Goal: Find specific page/section: Find specific page/section

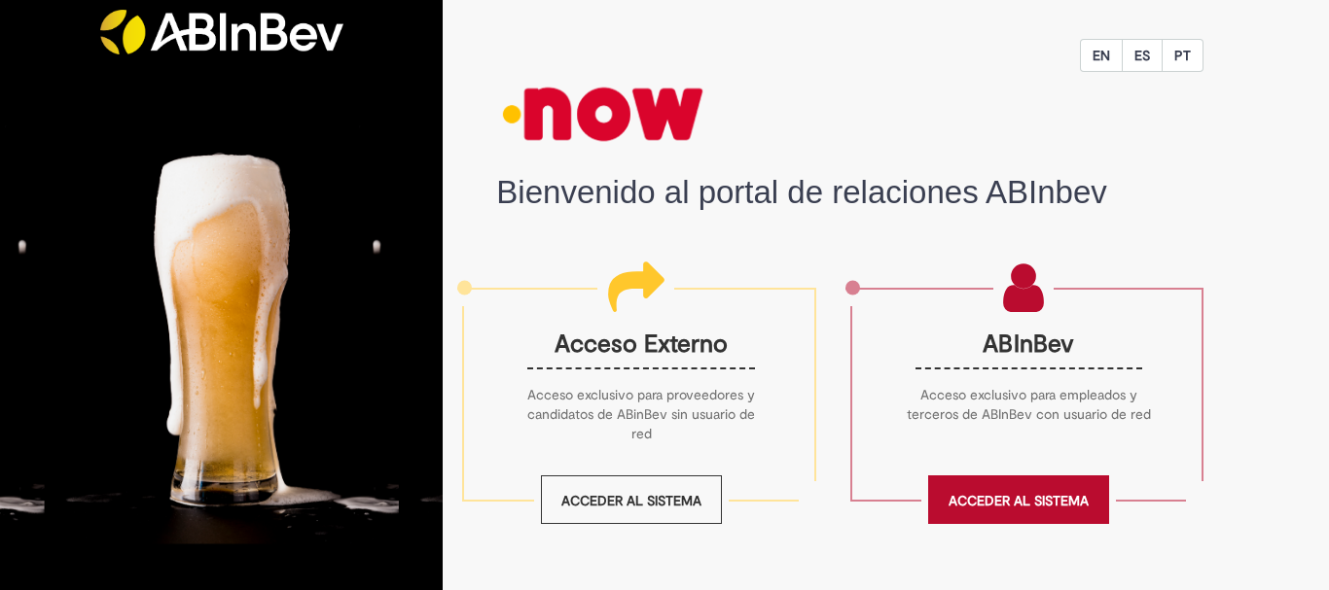
click at [957, 497] on link "Acceder al sistema" at bounding box center [1018, 500] width 181 height 49
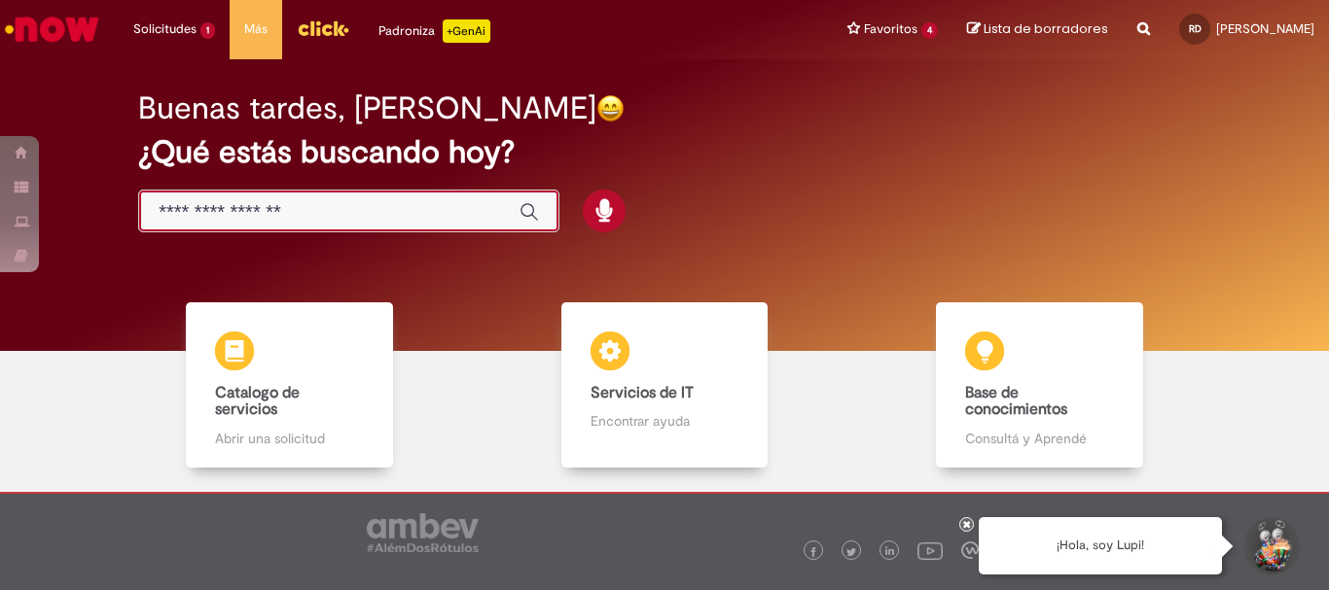
click at [391, 217] on input "Solo escribe aquí" at bounding box center [329, 212] width 341 height 22
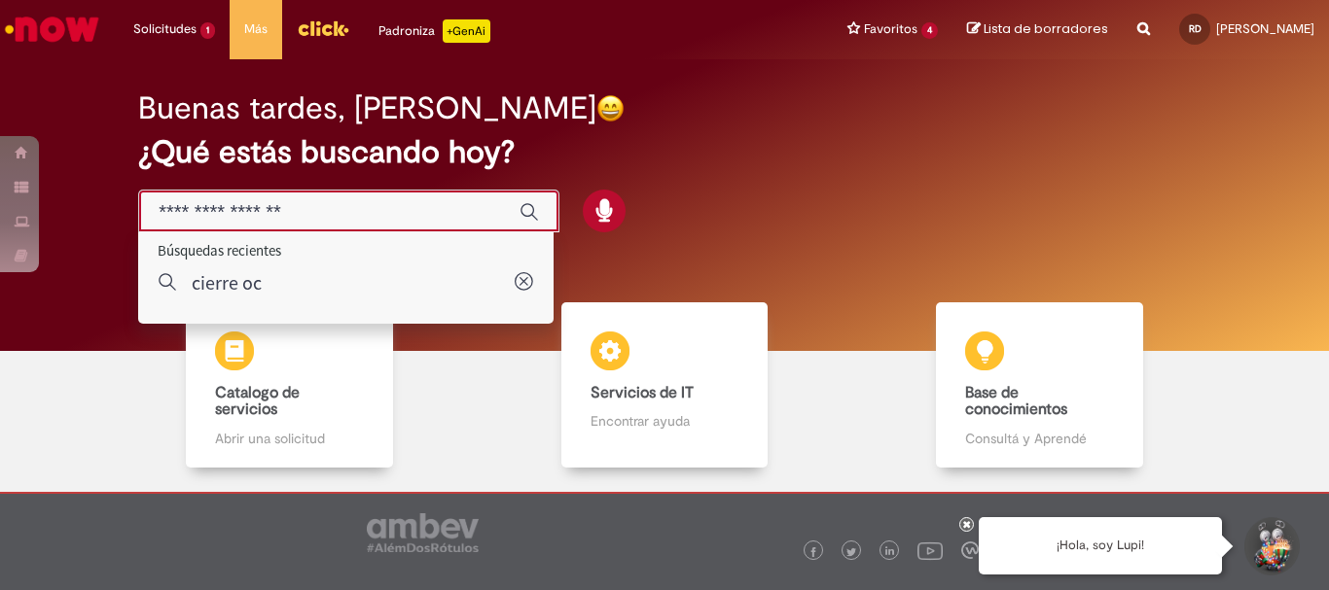
click at [334, 205] on input "Solo escribe aquí" at bounding box center [329, 212] width 341 height 22
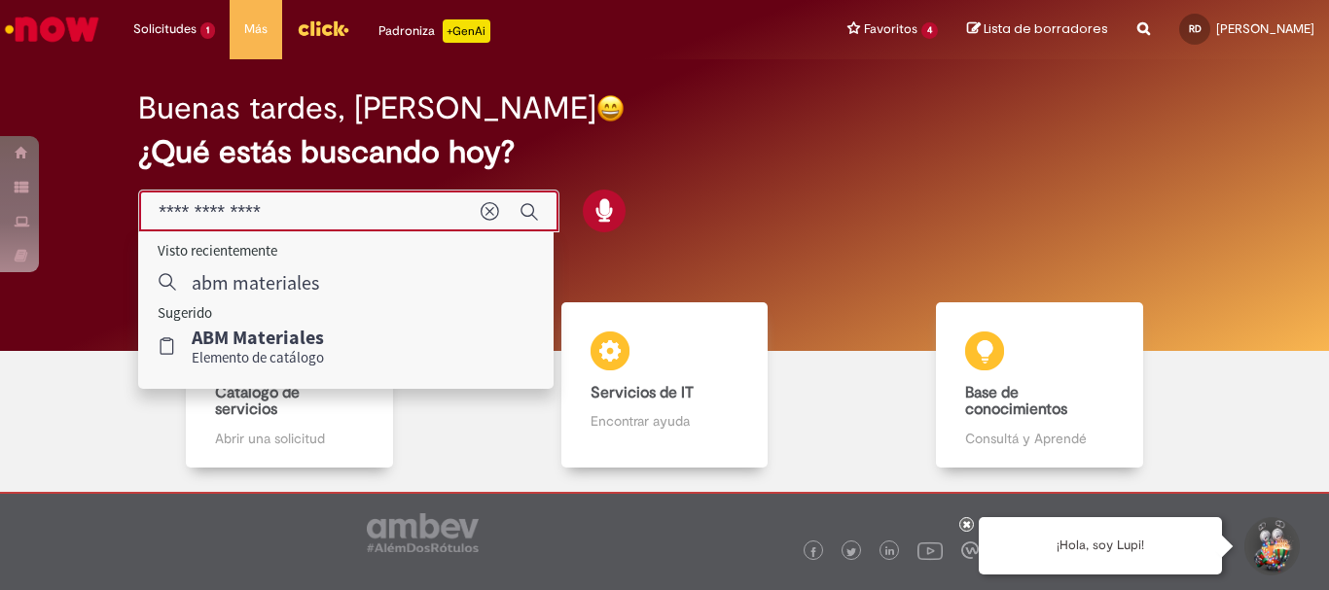
type input "**********"
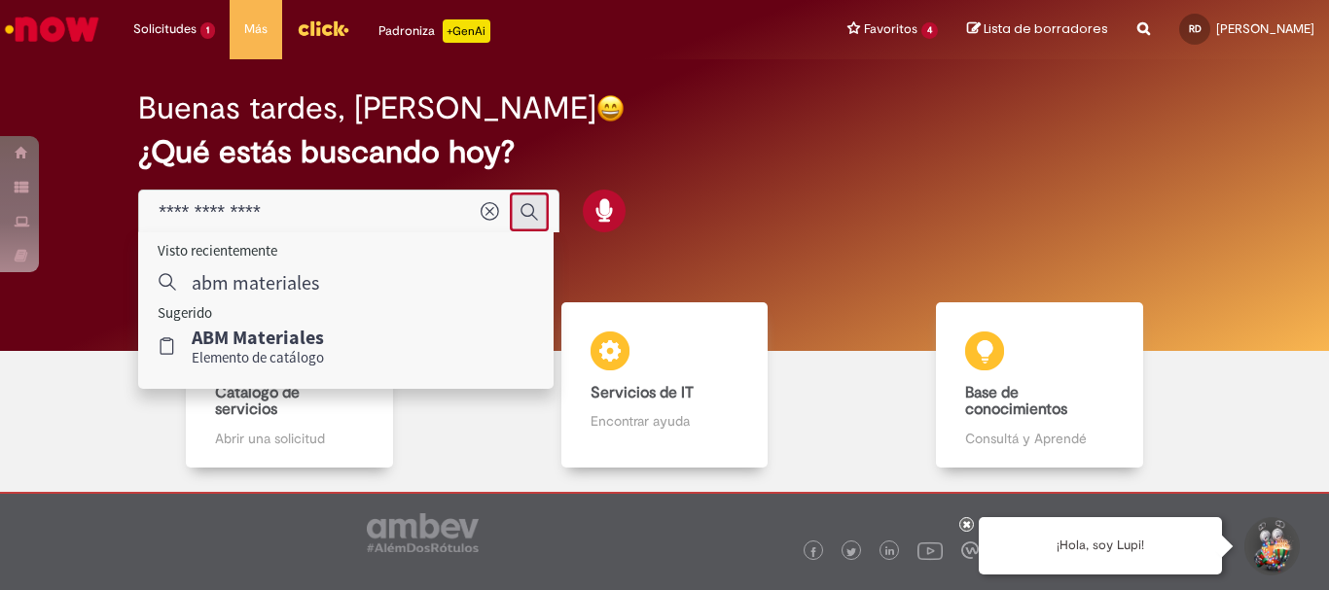
click at [530, 211] on icon "Enviar búsqueda" at bounding box center [528, 211] width 19 height 19
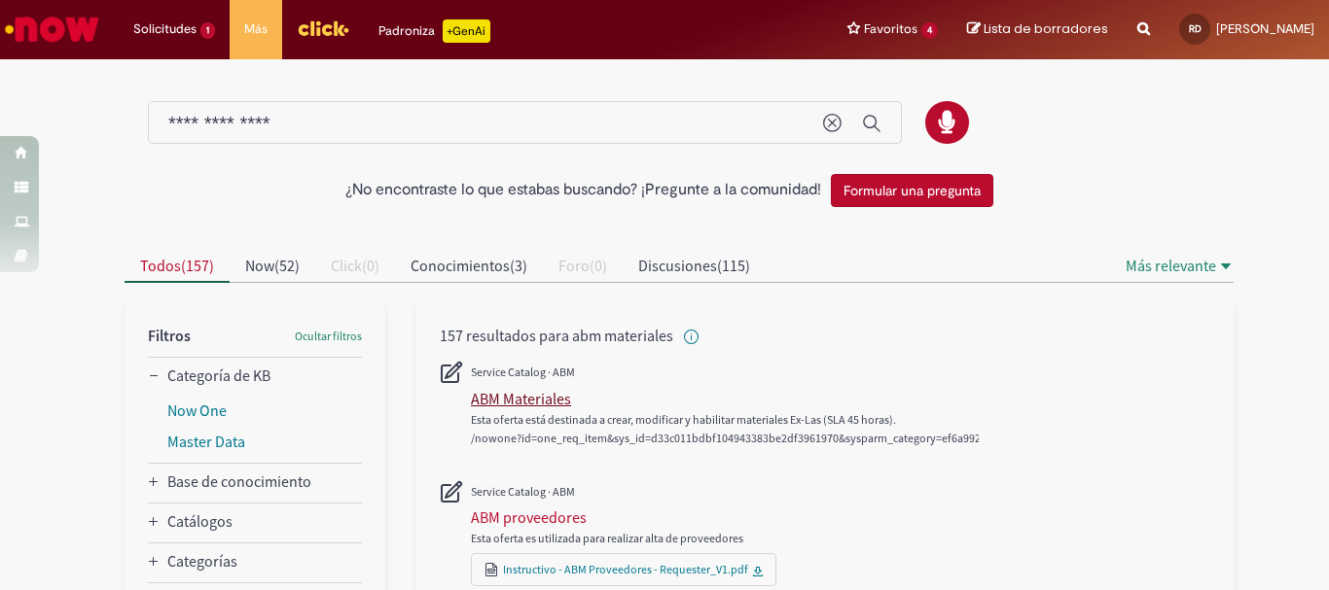
click at [526, 399] on div "ABM Materiales" at bounding box center [521, 398] width 100 height 19
